Goal: Check status: Check status

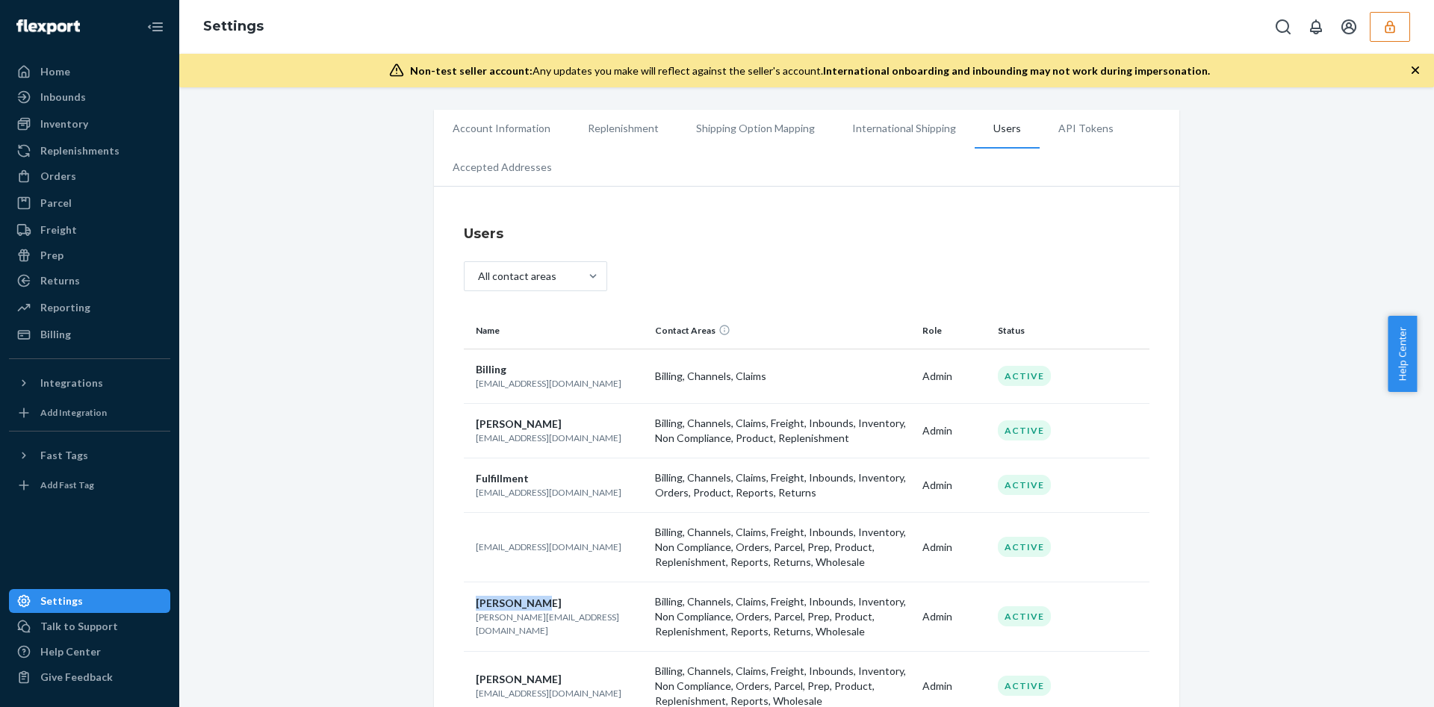
scroll to position [110, 0]
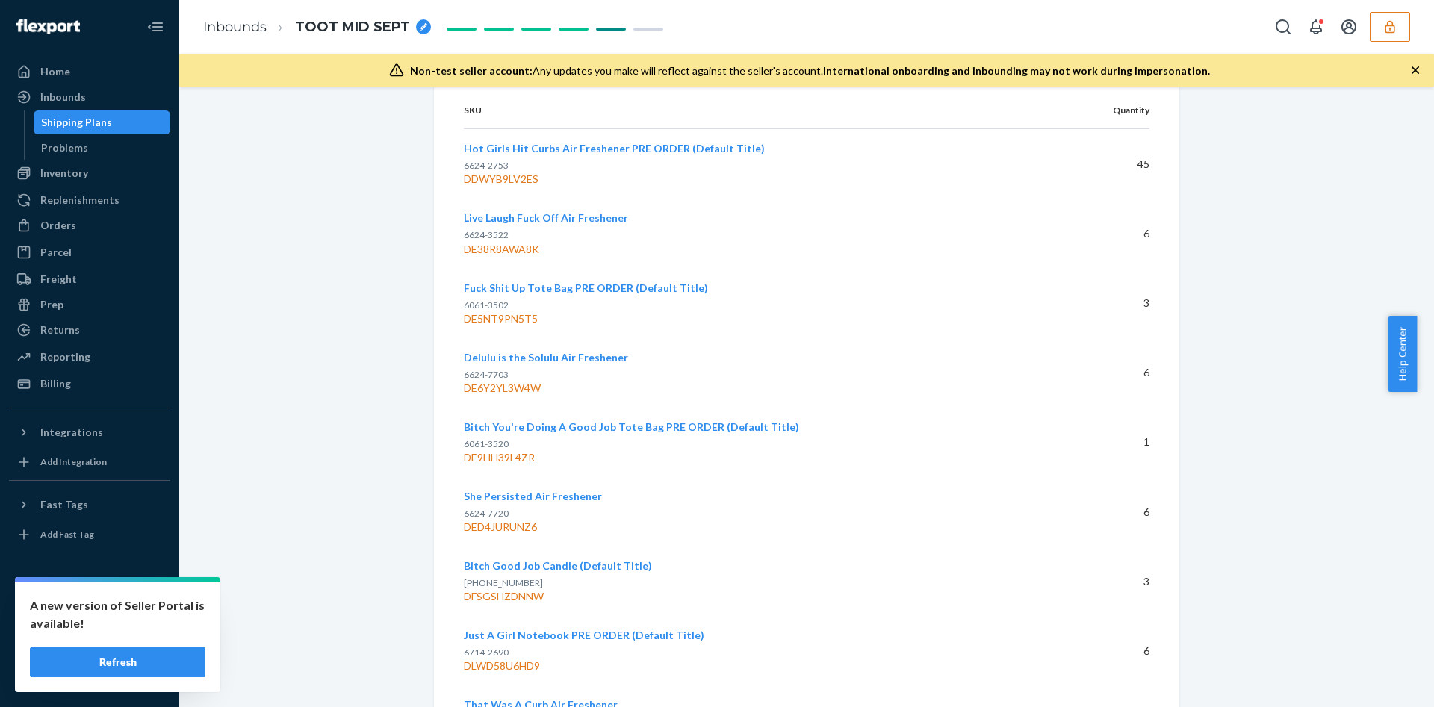
scroll to position [4223, 0]
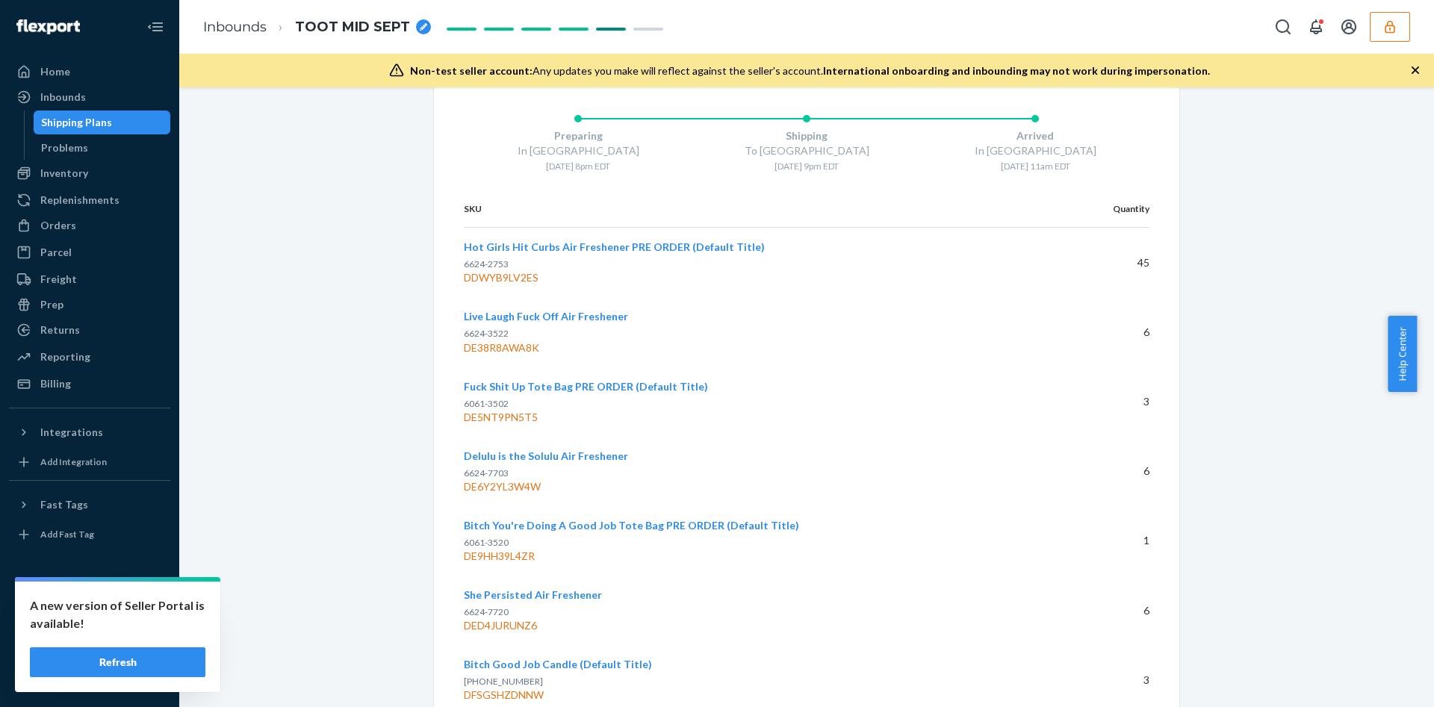
click at [1386, 19] on icon "button" at bounding box center [1390, 26] width 15 height 15
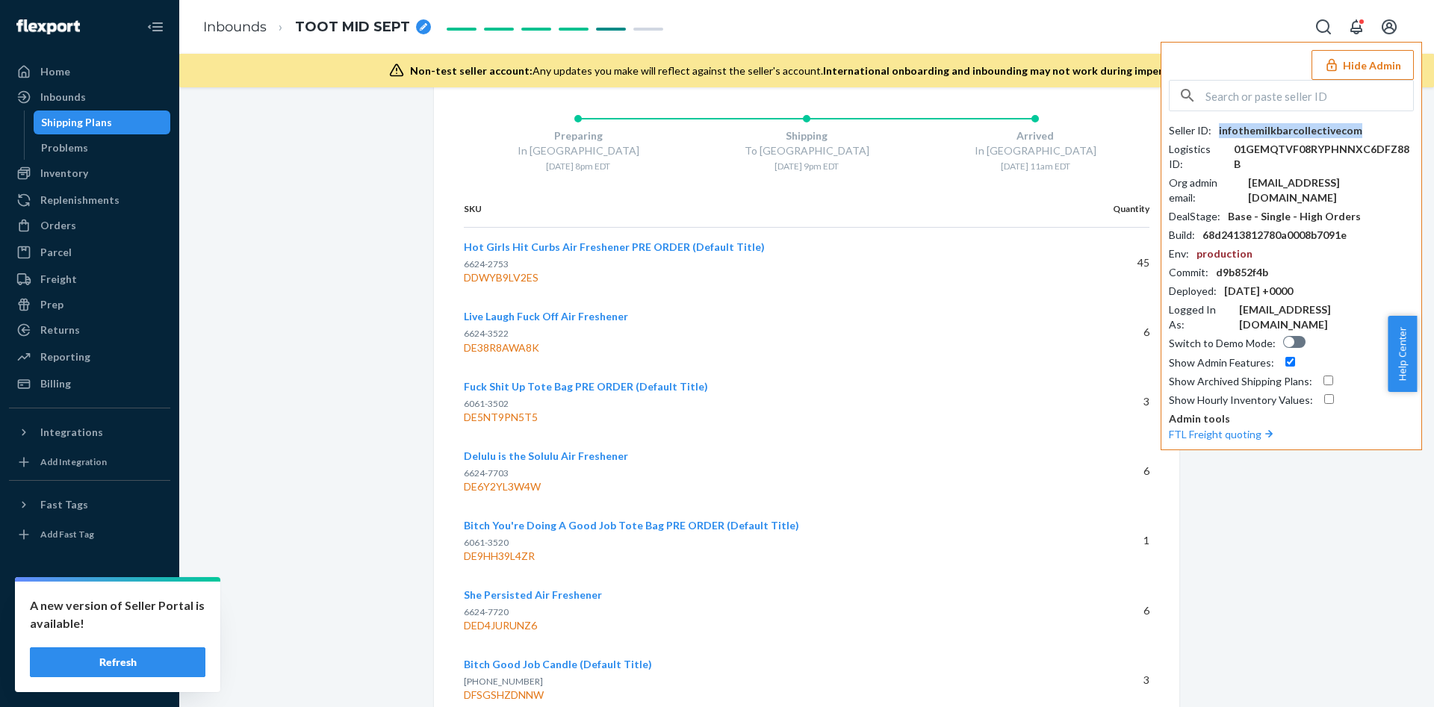
click at [1264, 127] on div "infothemilkbarcollectivecom" at bounding box center [1290, 130] width 143 height 15
copy div "infothemilkbarcollectivecom"
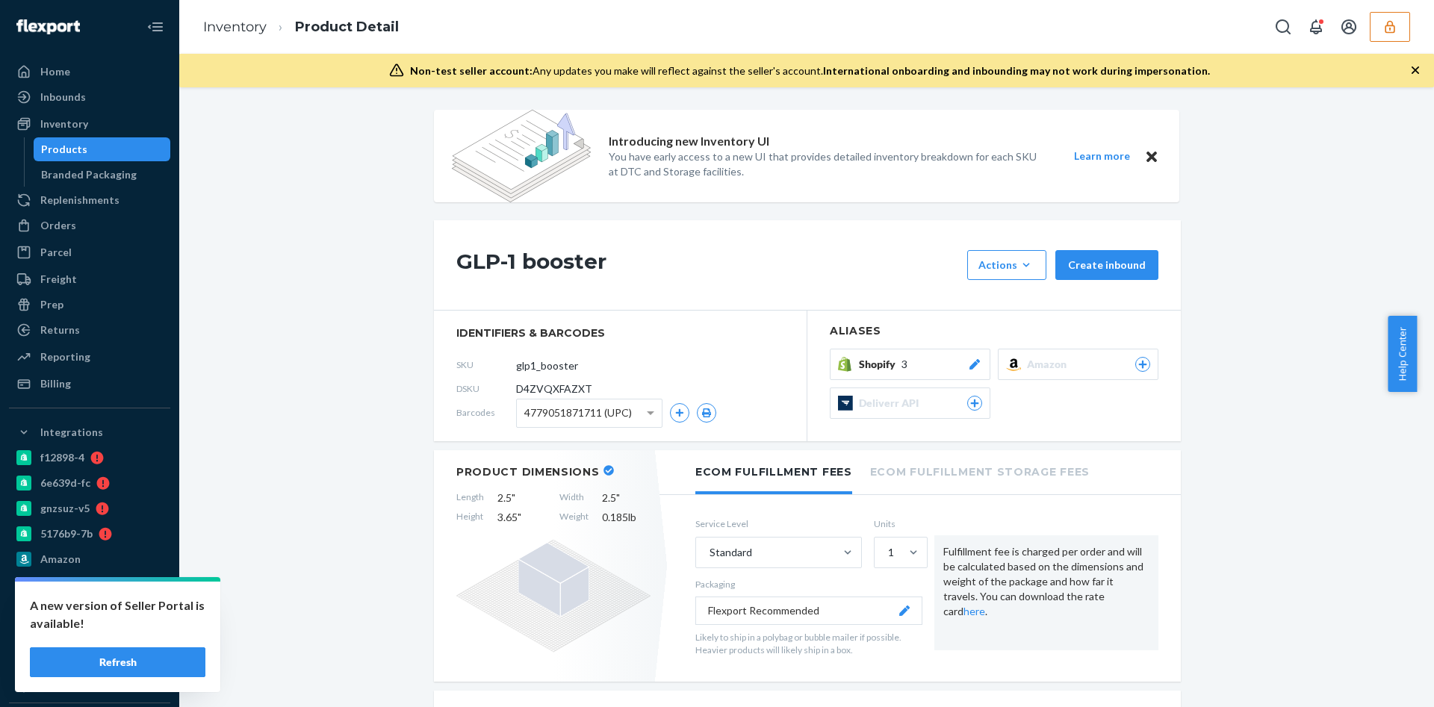
scroll to position [1120, 0]
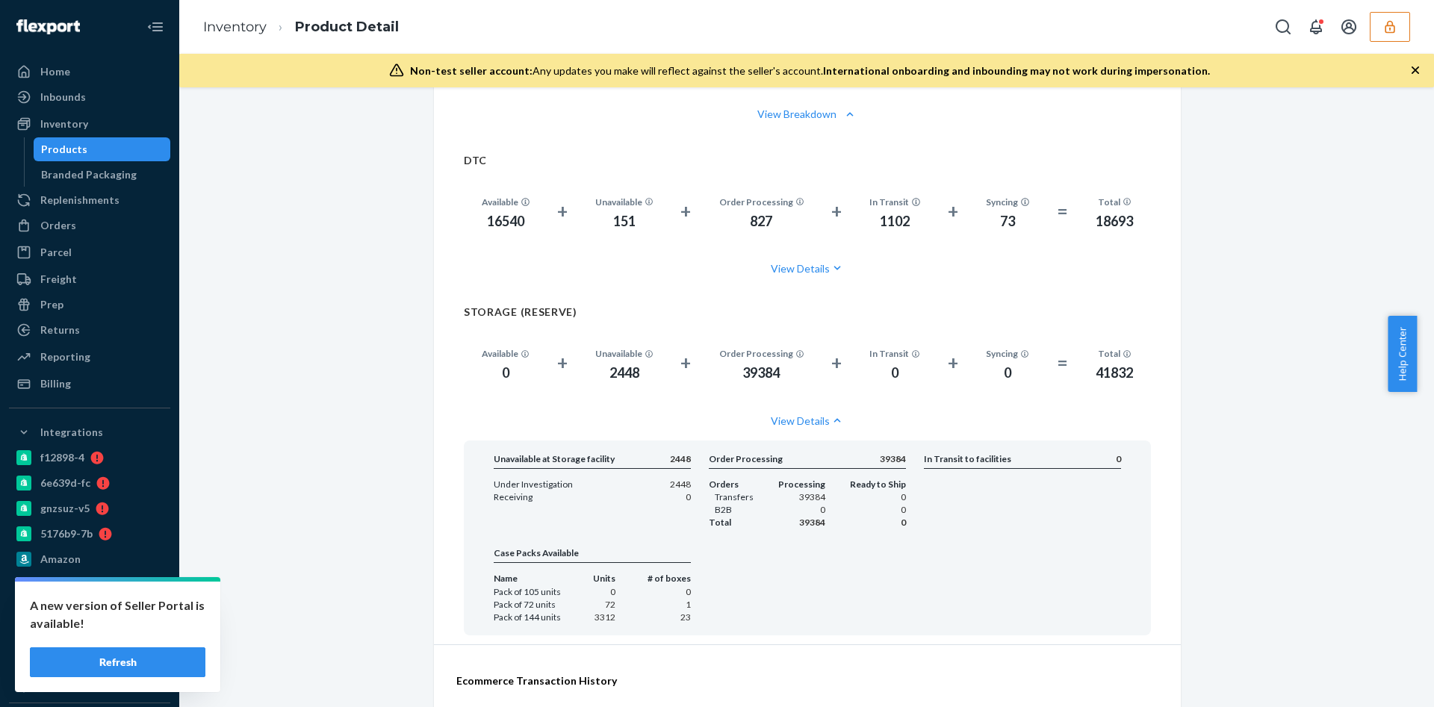
click at [464, 401] on button "View Details" at bounding box center [807, 421] width 687 height 40
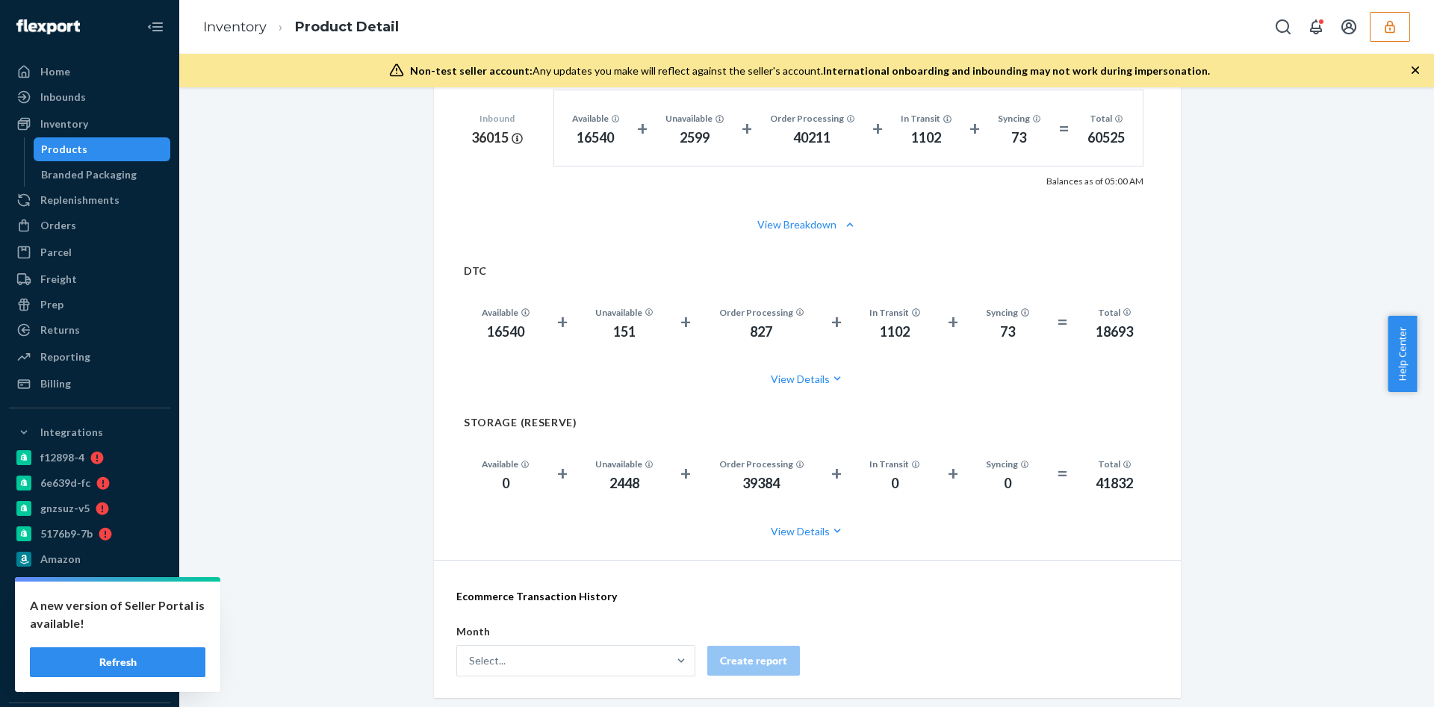
scroll to position [1144, 0]
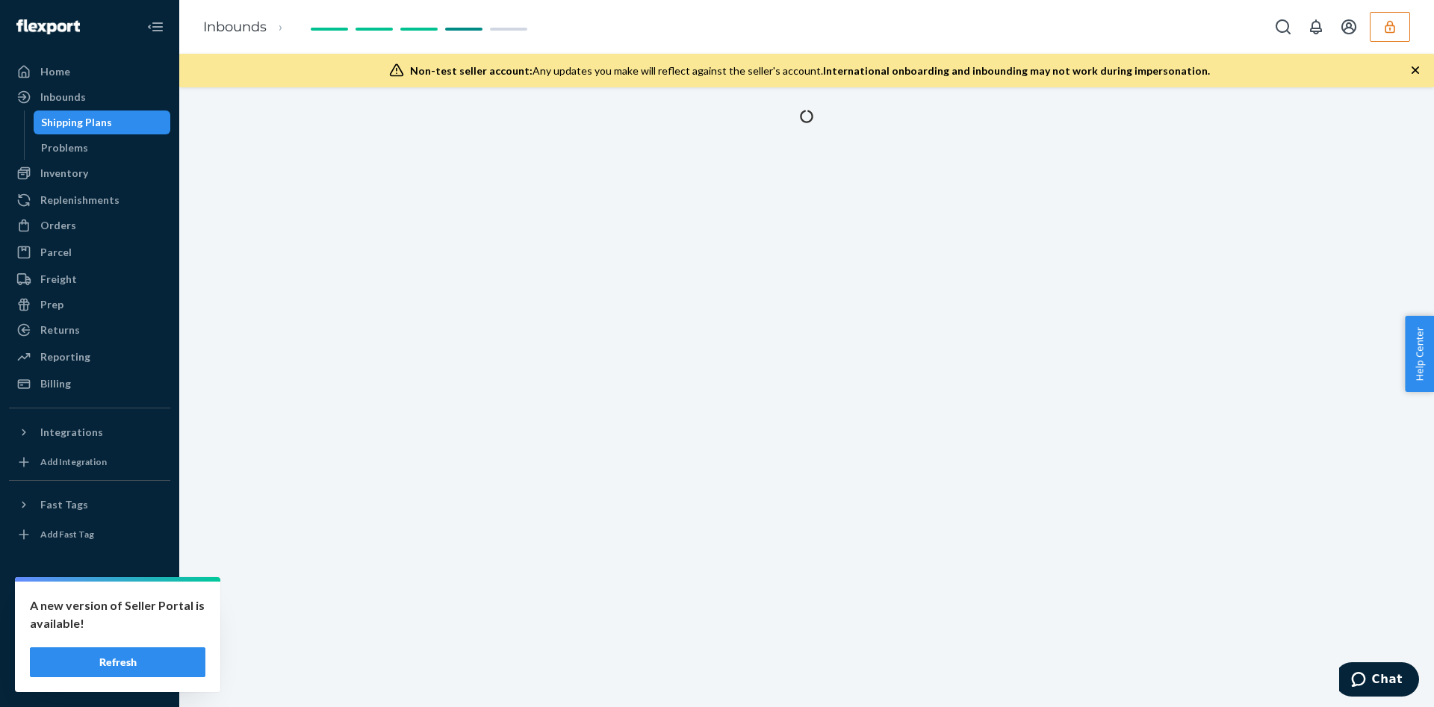
click at [63, 123] on div "Shipping Plans" at bounding box center [76, 122] width 71 height 15
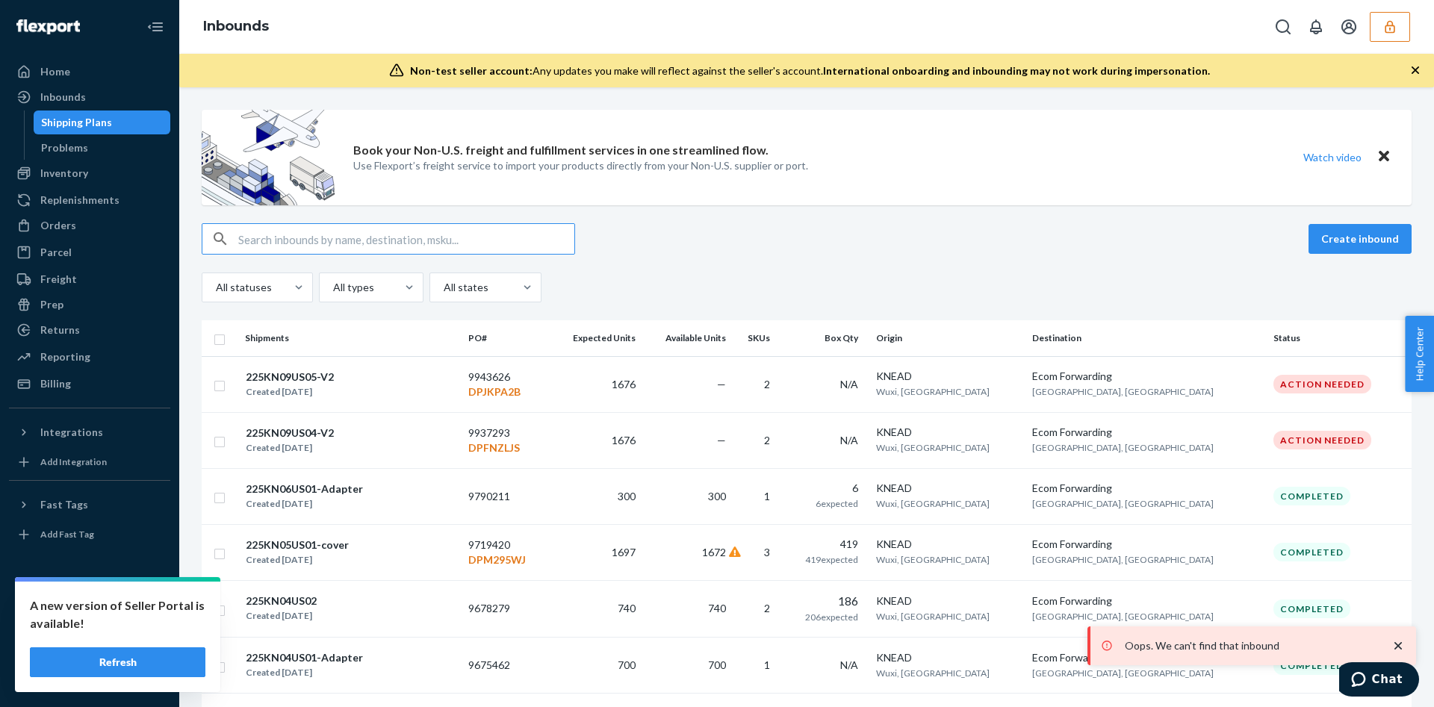
click at [303, 241] on input "text" at bounding box center [406, 239] width 336 height 30
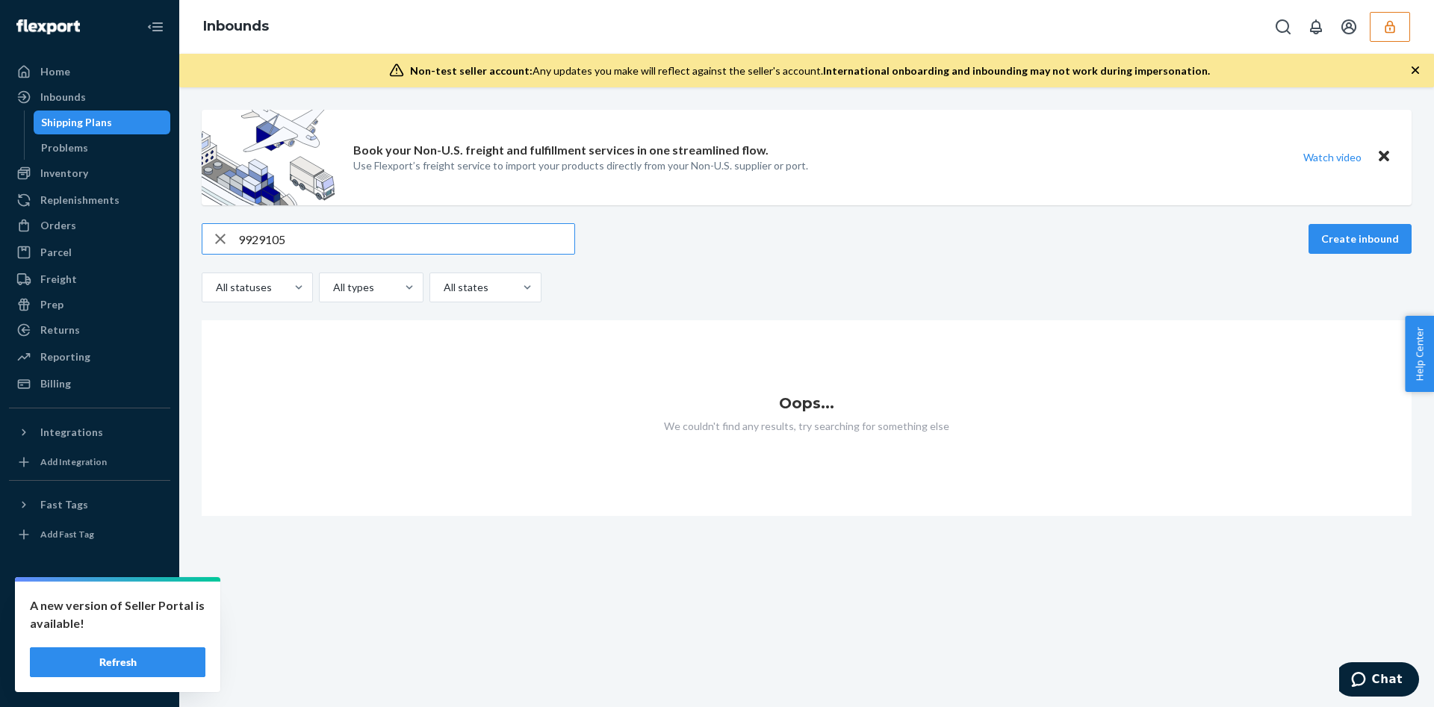
type input "9929105"
click at [1386, 37] on button "button" at bounding box center [1390, 27] width 40 height 30
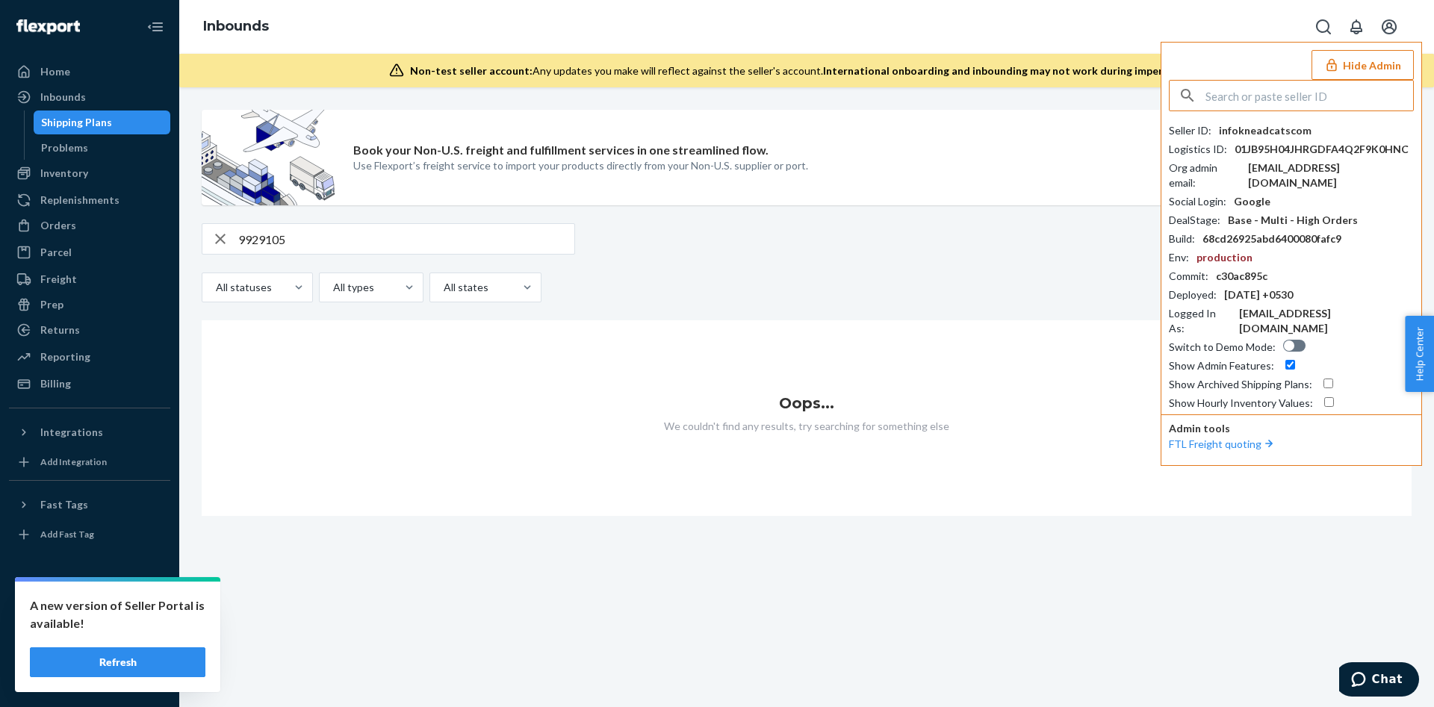
paste input "infothemilkbarcollectivecom"
type input "infothemilkbarcollectivecom"
click at [1215, 138] on span "info@themilkbarcollective.com" at bounding box center [1271, 145] width 173 height 15
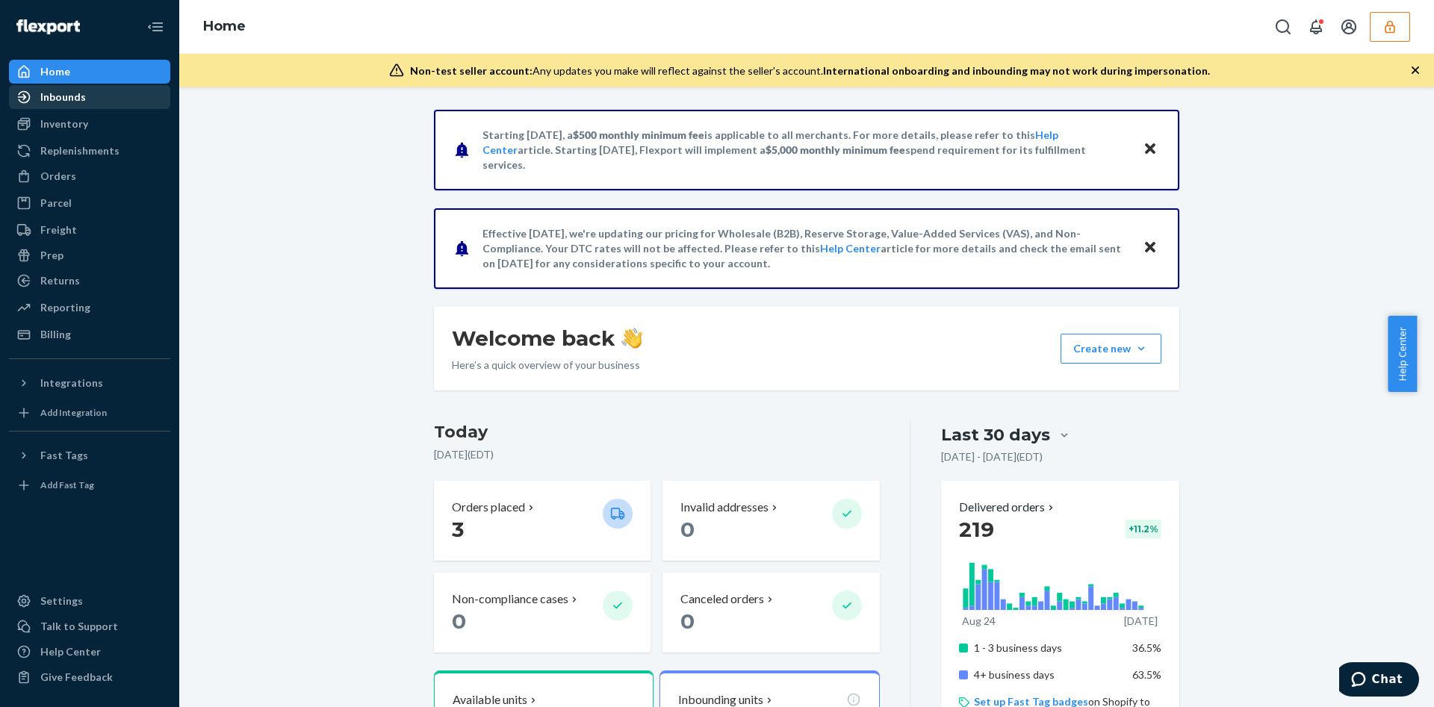
click at [81, 105] on div "Inbounds" at bounding box center [89, 97] width 158 height 21
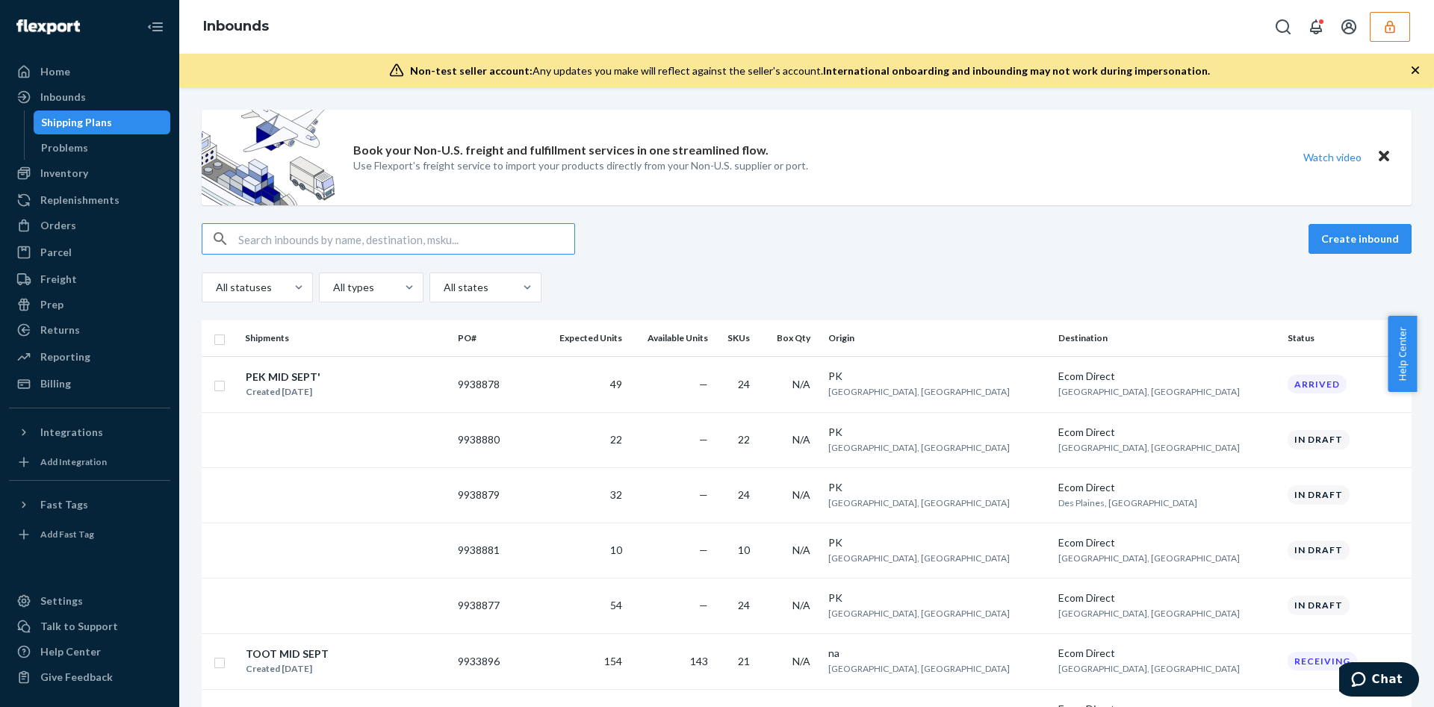
paste input "9929105"
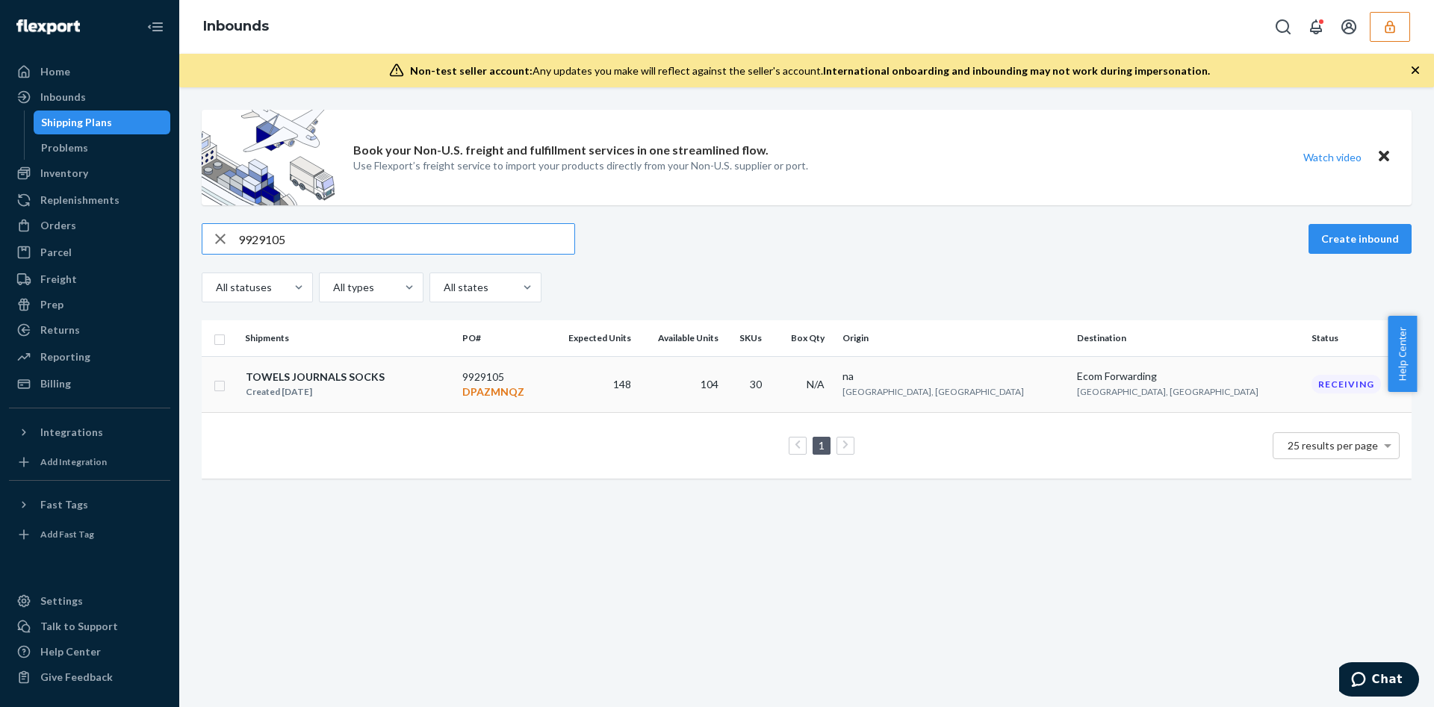
type input "9929105"
click at [414, 385] on div "TOWELS JOURNALS SOCKS Created [DATE]" at bounding box center [347, 384] width 205 height 31
